Goal: Communication & Community: Ask a question

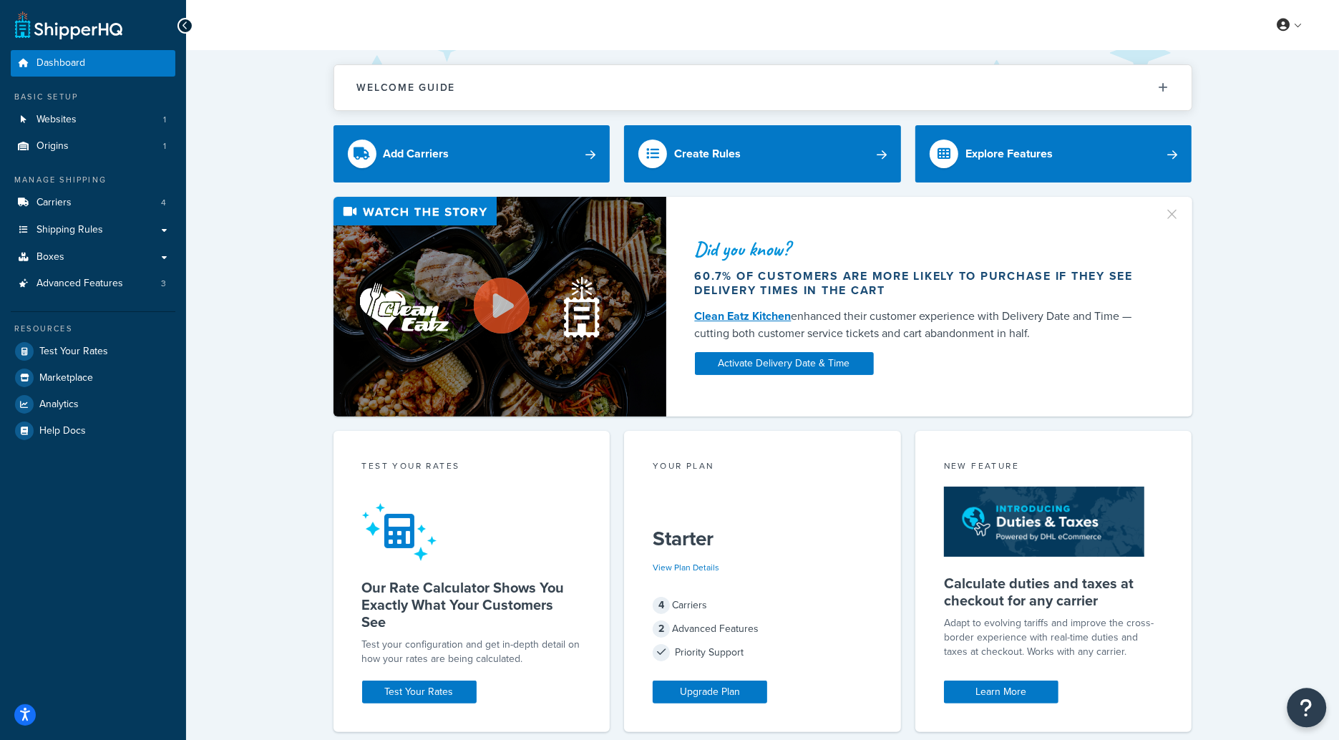
click at [1314, 708] on button "Open Resource Center" at bounding box center [1307, 708] width 39 height 39
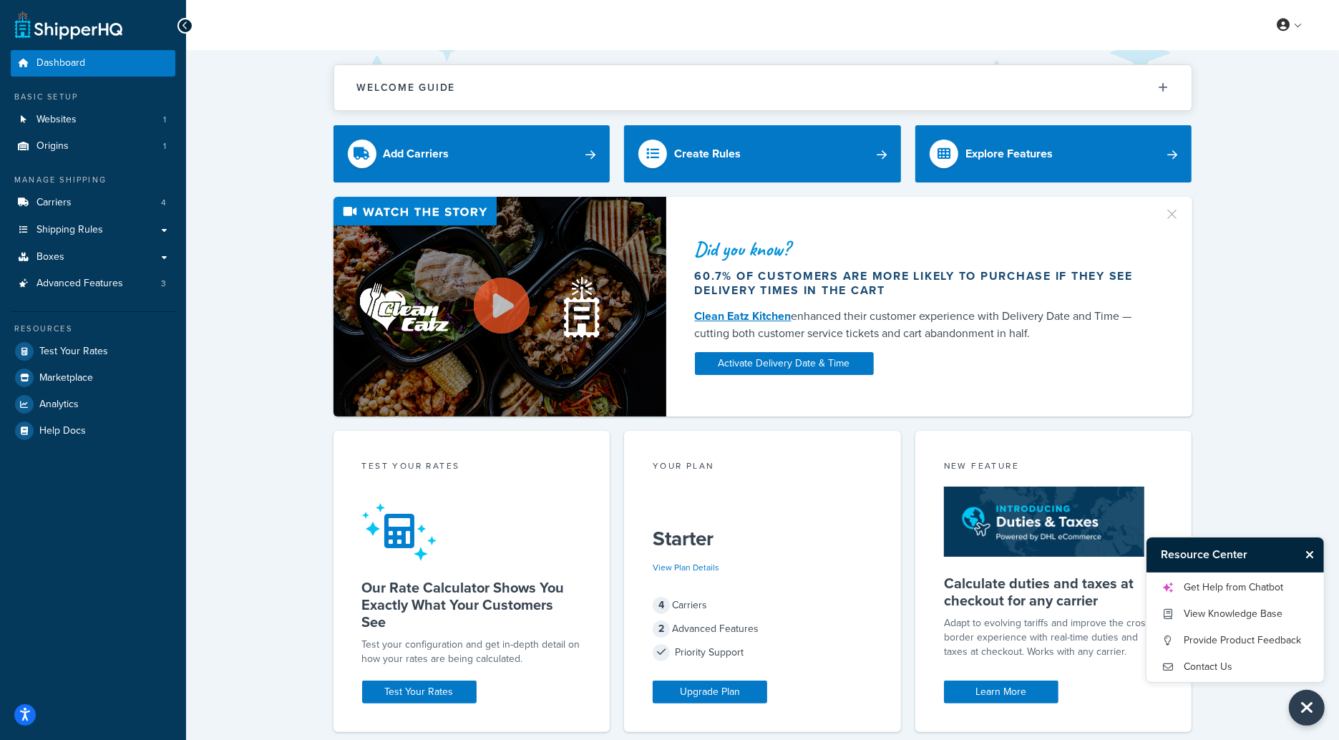
click at [1231, 575] on div "Get Help from Chatbot View Knowledge Base Provide Product Feedback Contact Us" at bounding box center [1236, 628] width 178 height 110
click at [1230, 578] on link "Get Help from Chatbot" at bounding box center [1235, 587] width 149 height 23
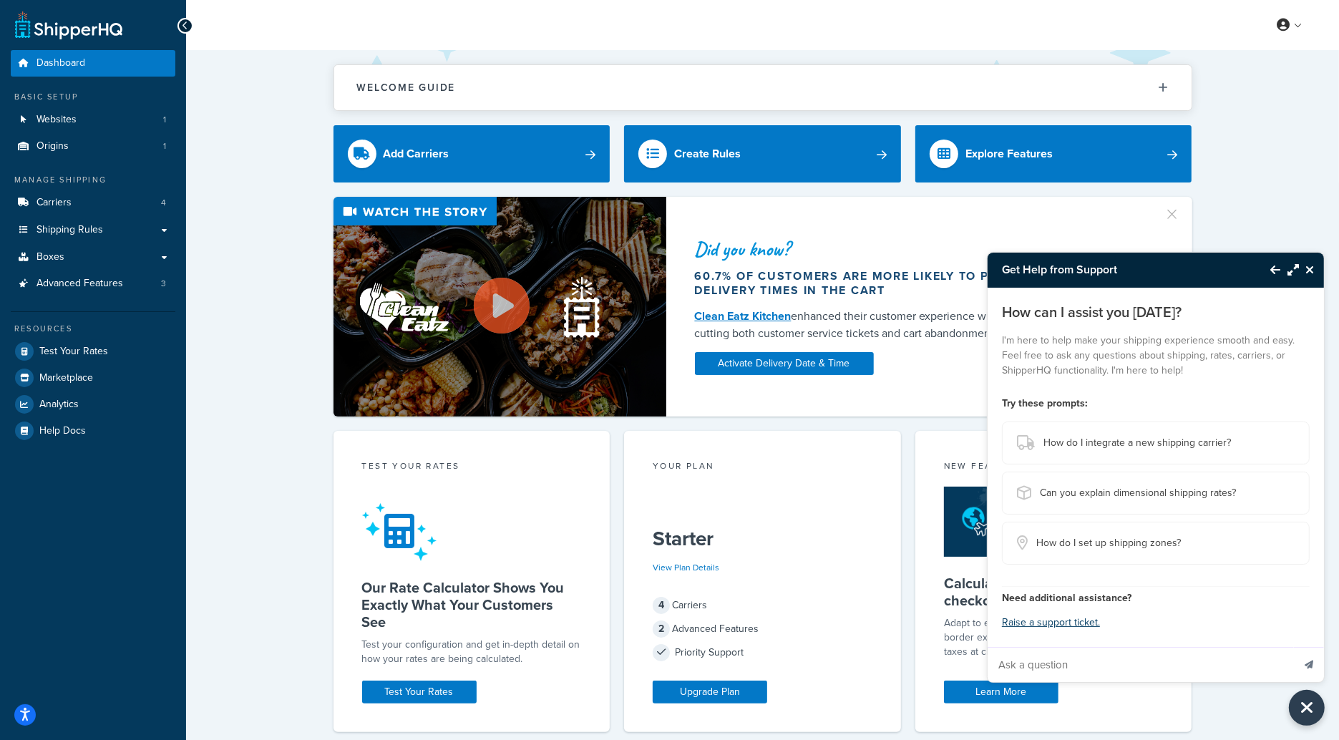
click at [1122, 663] on input "Ask a question" at bounding box center [1140, 665] width 305 height 34
paste input "I am writing to request an urgent review of the freight calculation discrepancy…"
type input "I am writing to request an urgent review of the freight calculation discrepancy…"
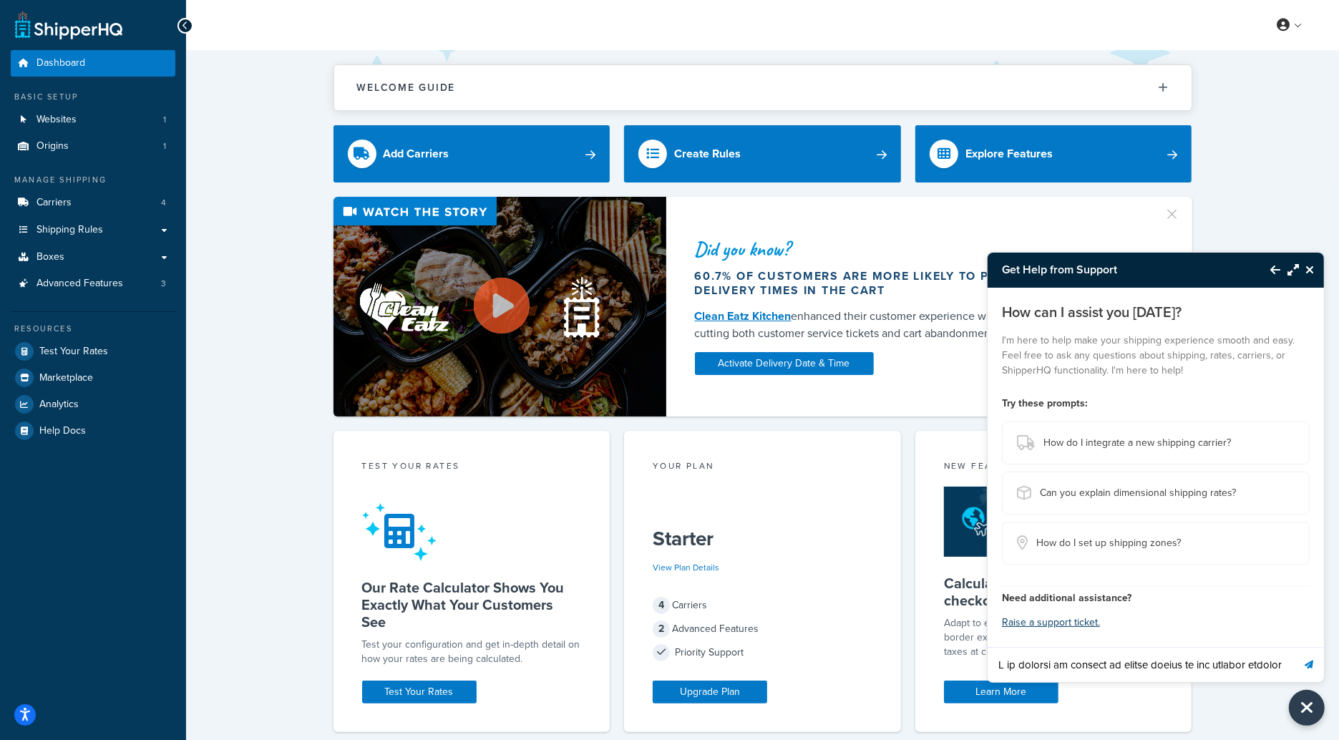
click at [1309, 661] on icon "Send message" at bounding box center [1309, 665] width 9 height 9
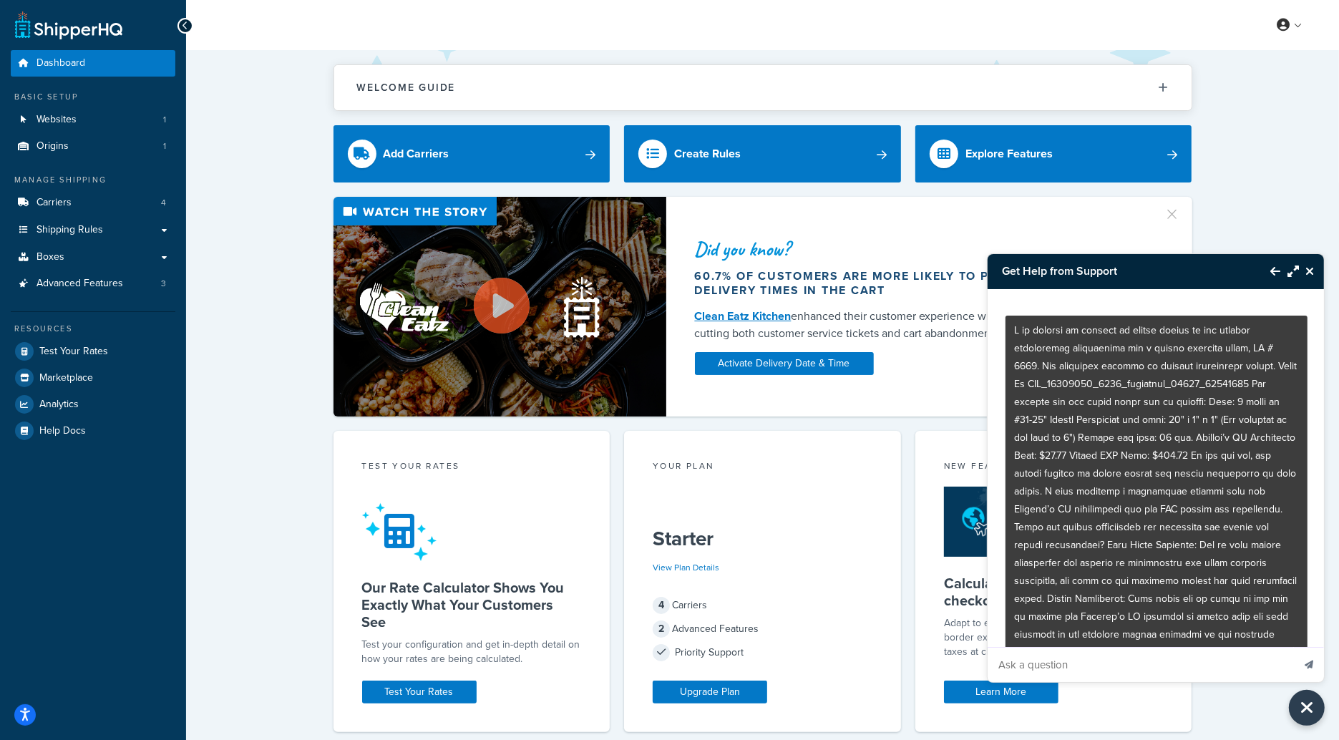
scroll to position [117, 0]
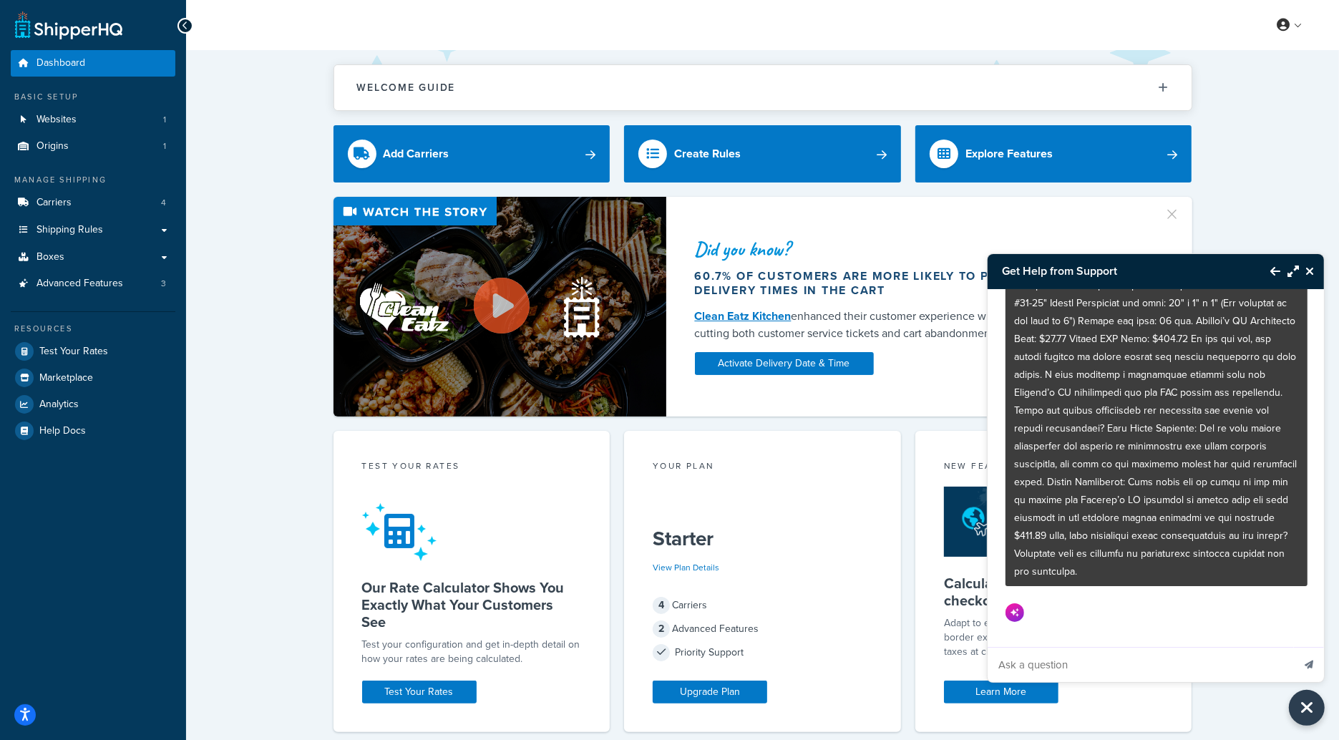
click at [1288, 268] on icon "Maximize Resource Center" at bounding box center [1293, 271] width 11 height 11
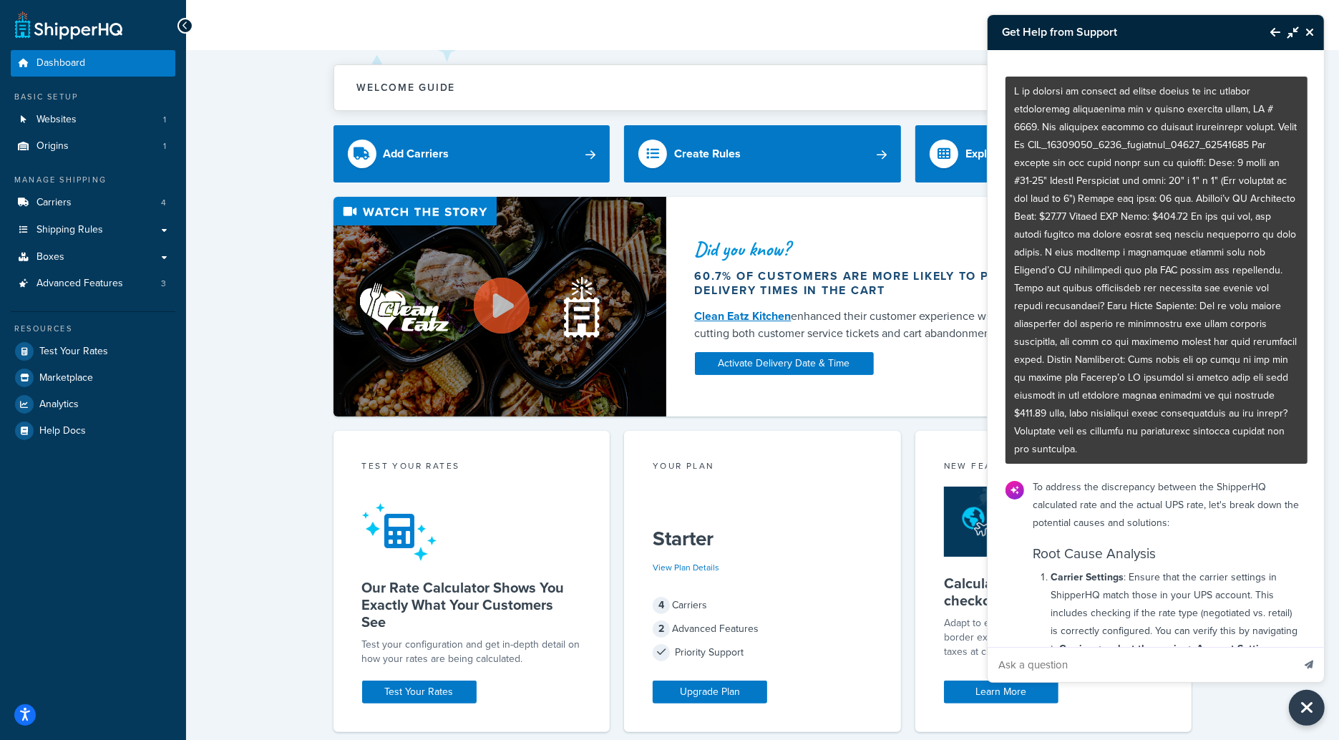
scroll to position [772, 0]
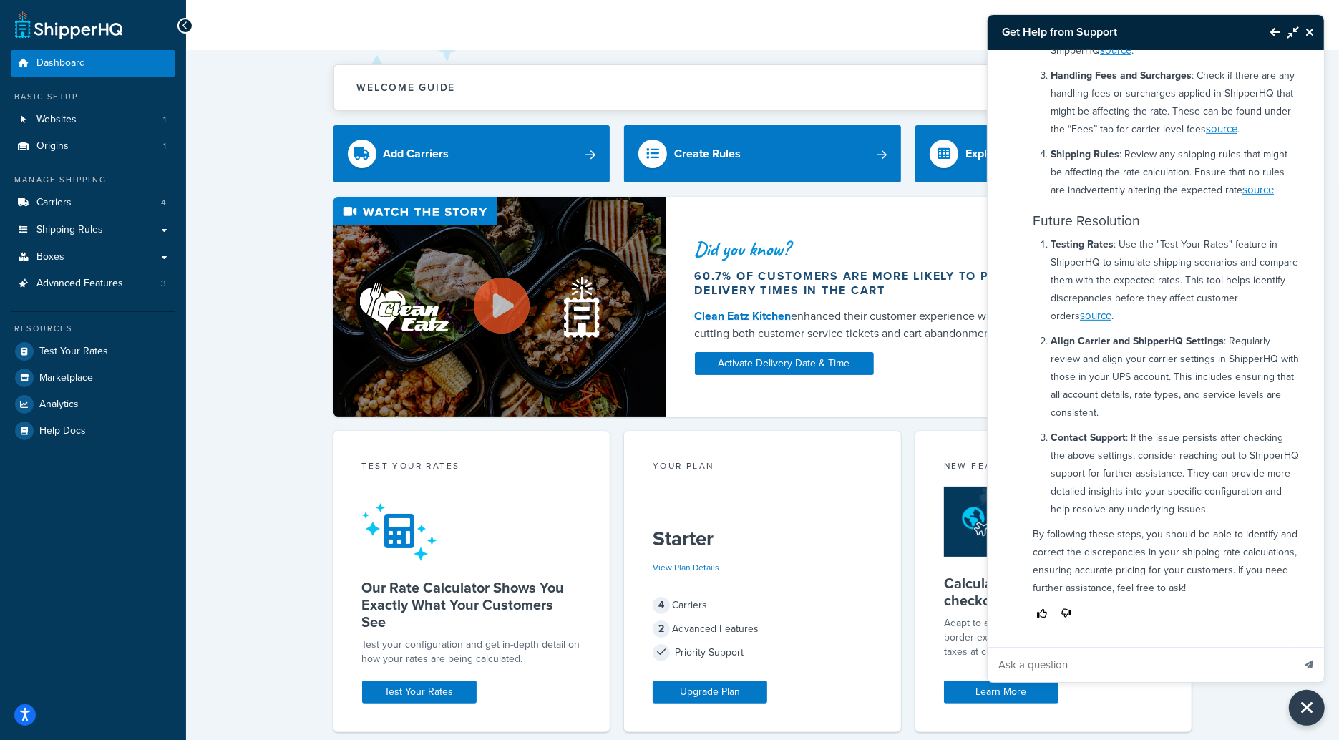
click at [1313, 29] on icon "Close Resource Center" at bounding box center [1309, 31] width 9 height 11
